Goal: Task Accomplishment & Management: Use online tool/utility

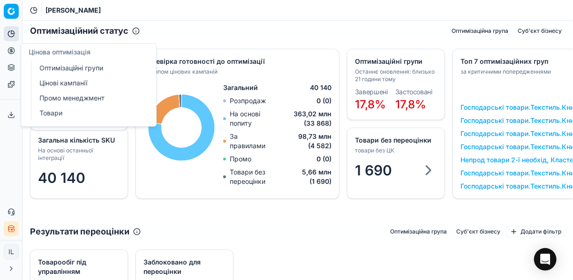
click at [60, 69] on link "Оптимізаційні групи" at bounding box center [90, 67] width 109 height 13
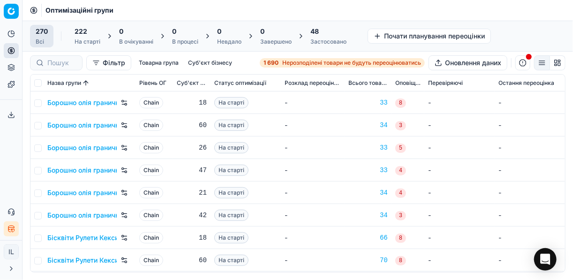
click at [281, 61] on div "1 690 Нерозподілені товари не будуть переоцінюватись" at bounding box center [343, 63] width 158 height 8
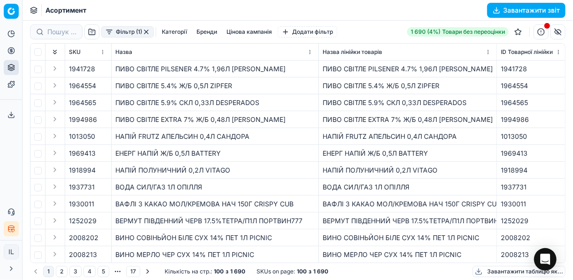
click at [108, 35] on button "Фільтр (1)" at bounding box center [127, 31] width 53 height 11
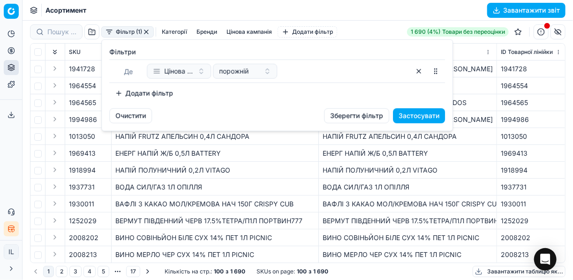
click at [118, 96] on button "Додати фільтр" at bounding box center [143, 93] width 69 height 15
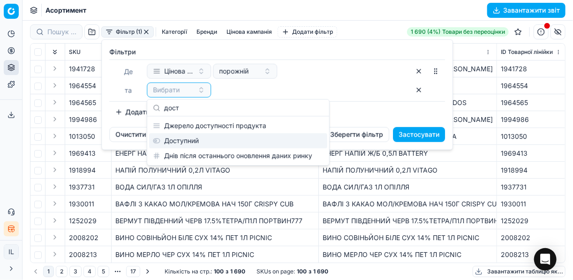
type input "дост"
click at [197, 139] on div "Доступний" at bounding box center [238, 140] width 178 height 15
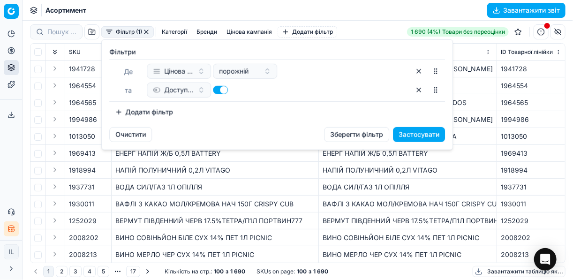
click at [120, 114] on button "Додати фільтр" at bounding box center [143, 112] width 69 height 15
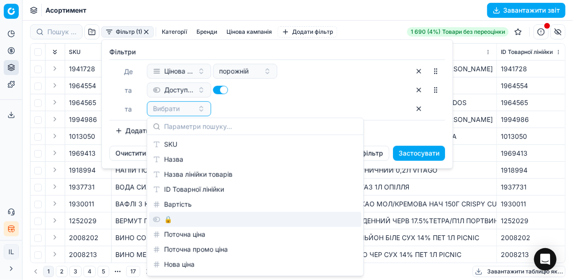
click at [173, 222] on div "🔒" at bounding box center [255, 219] width 213 height 15
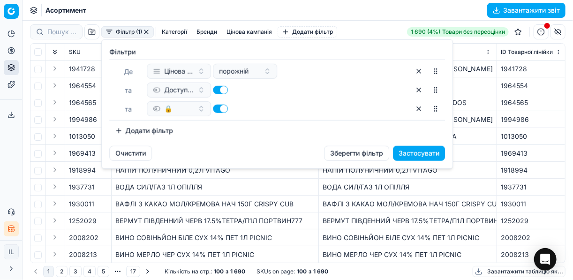
click at [214, 107] on button "button" at bounding box center [220, 109] width 15 height 8
checkbox input "false"
click at [121, 129] on button "Додати фільтр" at bounding box center [143, 130] width 69 height 15
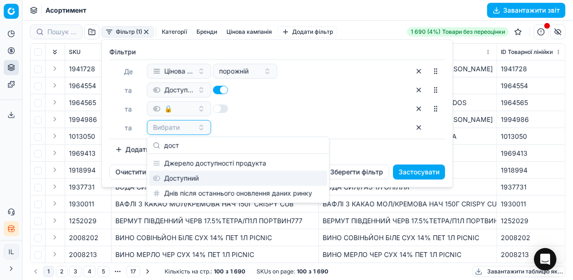
type input "дост"
click at [190, 179] on div "Доступний" at bounding box center [238, 178] width 178 height 15
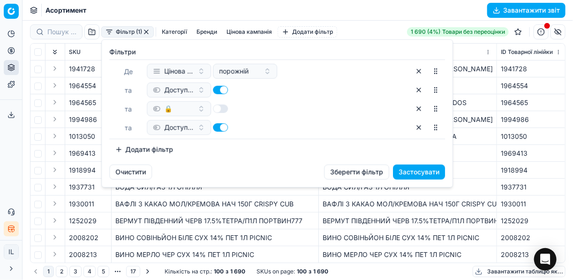
click at [430, 174] on button "Застосувати" at bounding box center [419, 172] width 52 height 15
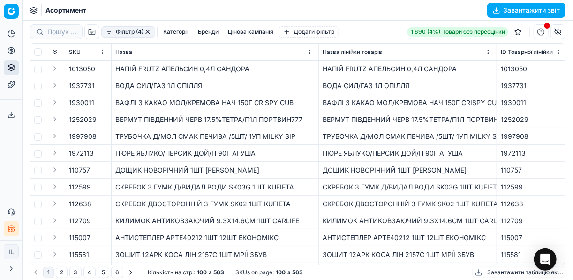
click at [110, 30] on button "Фільтр (4)" at bounding box center [128, 31] width 54 height 11
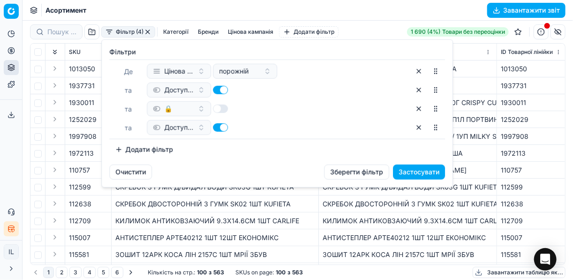
click at [236, 205] on html "Pricing platform Аналітика Цінова оптимізація Асортимент продукції Шаблони Серв…" at bounding box center [286, 140] width 573 height 280
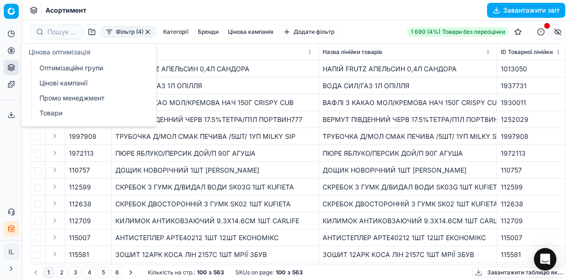
click at [9, 51] on icon at bounding box center [12, 51] width 8 height 8
click at [90, 70] on link "Оптимізаційні групи" at bounding box center [90, 67] width 109 height 13
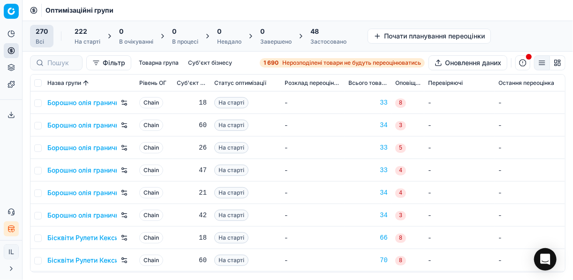
click at [278, 63] on div "1 690 Нерозподілені товари не будуть переоцінюватись" at bounding box center [343, 63] width 158 height 8
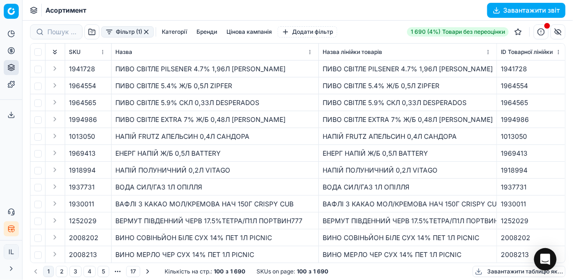
click at [108, 34] on button "Фільтр (1)" at bounding box center [127, 31] width 53 height 11
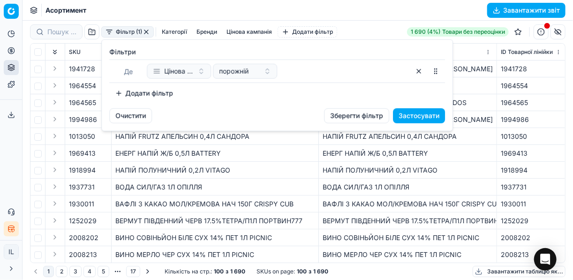
click at [123, 91] on button "Додати фільтр" at bounding box center [143, 93] width 69 height 15
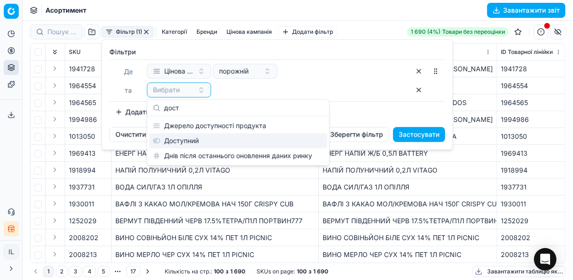
type input "дост"
click at [205, 146] on div "Доступний" at bounding box center [238, 140] width 178 height 15
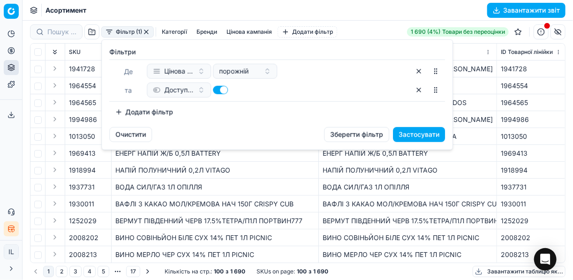
click at [121, 107] on button "Додати фільтр" at bounding box center [143, 112] width 69 height 15
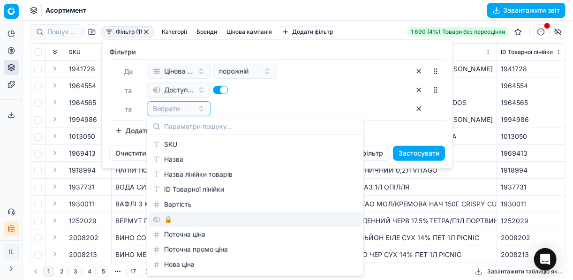
click at [173, 219] on div "🔒" at bounding box center [255, 219] width 213 height 15
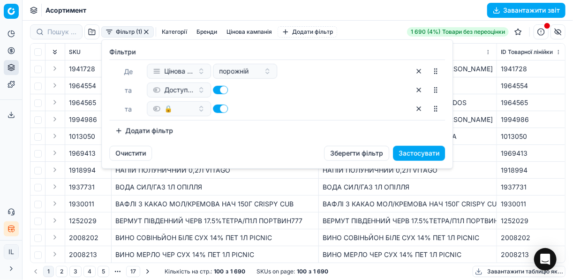
click at [217, 107] on button "button" at bounding box center [220, 109] width 15 height 8
checkbox input "false"
click at [118, 131] on button "Додати фільтр" at bounding box center [143, 130] width 69 height 15
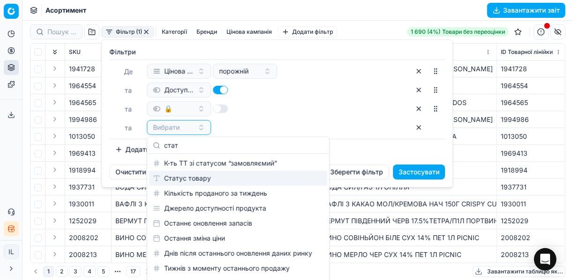
type input "стат"
click at [213, 179] on div "Статус товару" at bounding box center [238, 178] width 178 height 15
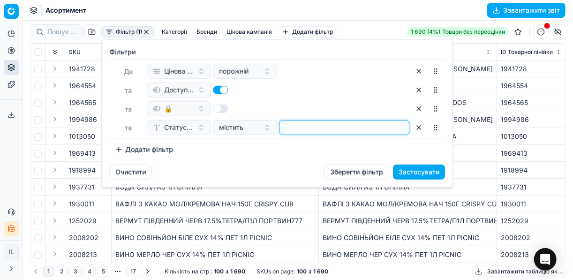
click at [293, 124] on input at bounding box center [344, 128] width 122 height 14
type input "1"
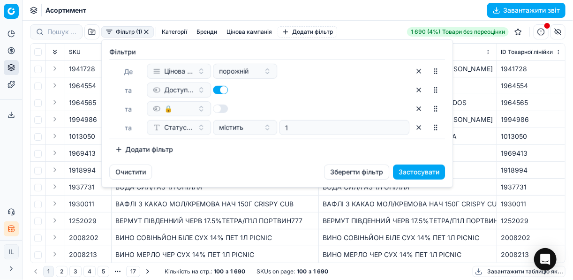
click at [415, 170] on button "Застосувати" at bounding box center [419, 172] width 52 height 15
